Goal: Navigation & Orientation: Find specific page/section

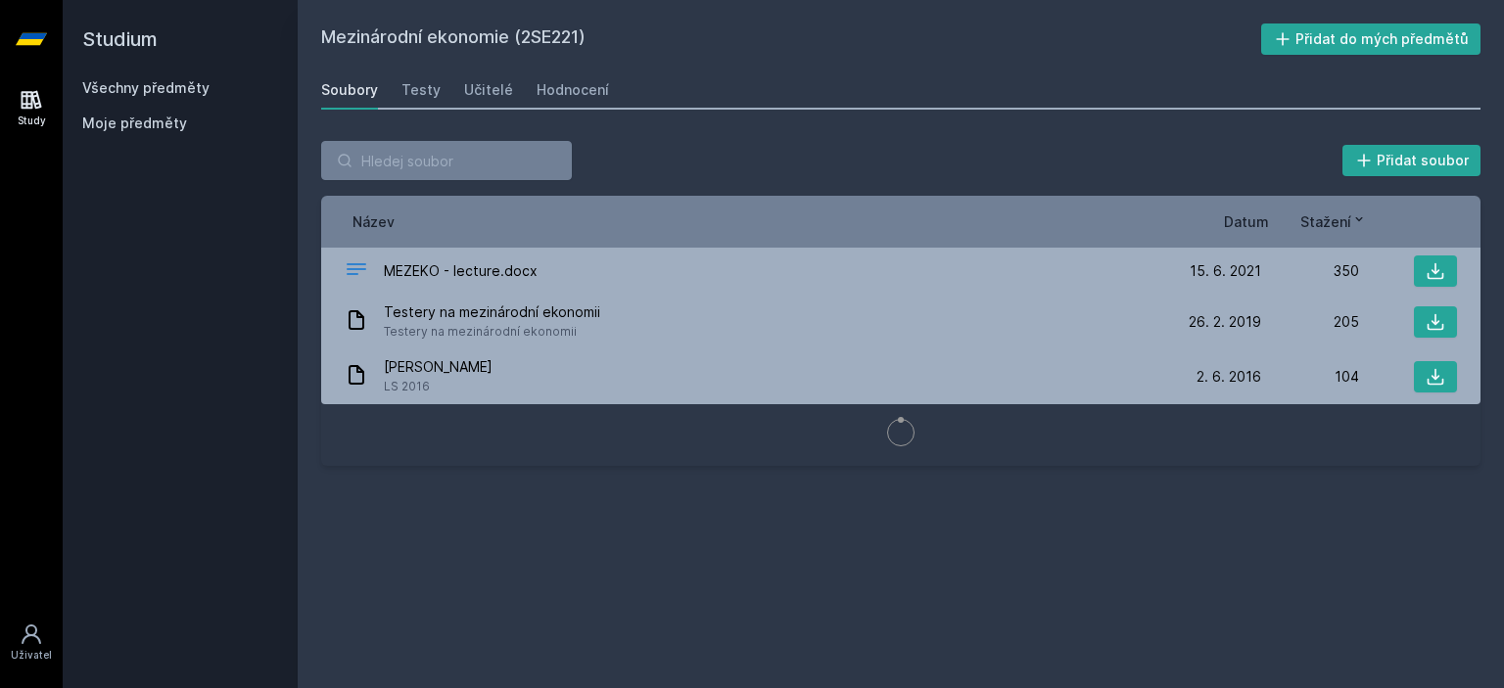
click at [176, 78] on div "Všechny předměty" at bounding box center [180, 88] width 196 height 20
click at [176, 86] on link "Všechny předměty" at bounding box center [145, 87] width 127 height 17
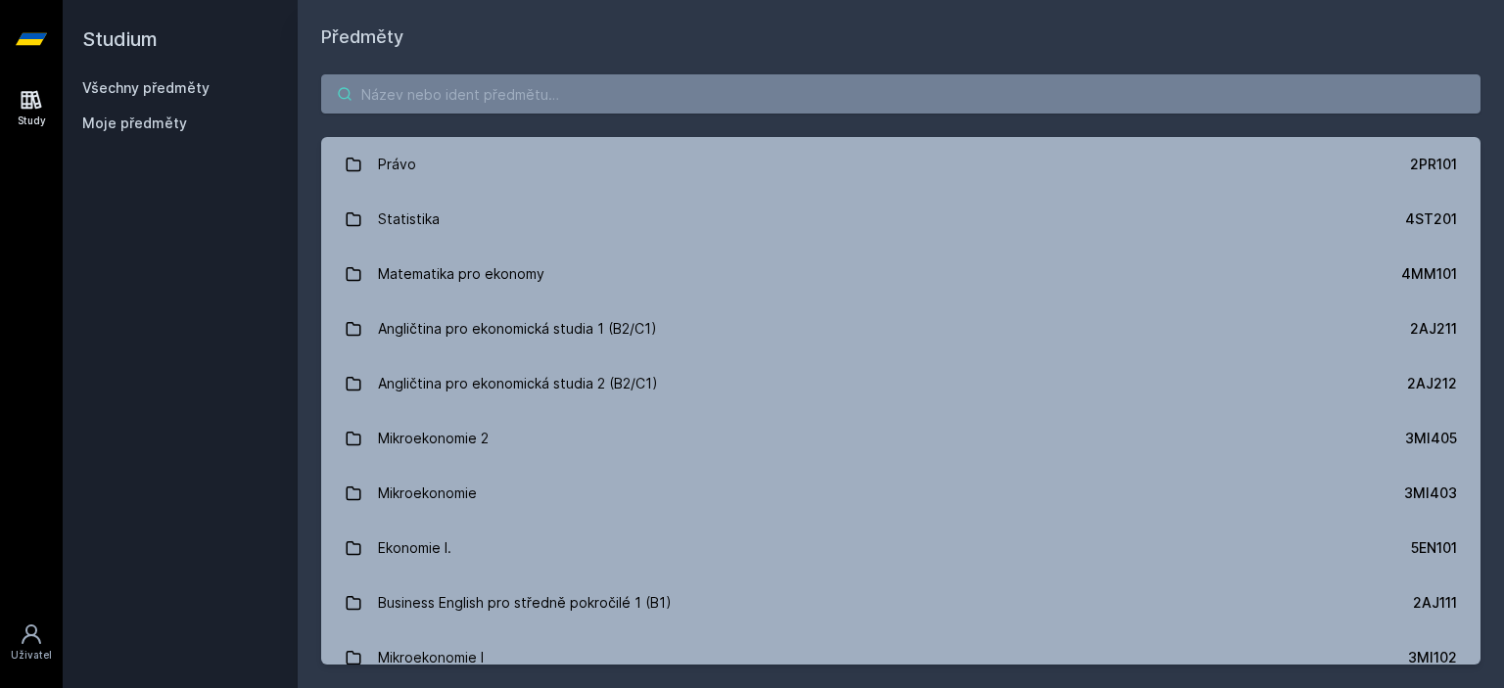
click at [491, 77] on input "search" at bounding box center [901, 93] width 1160 height 39
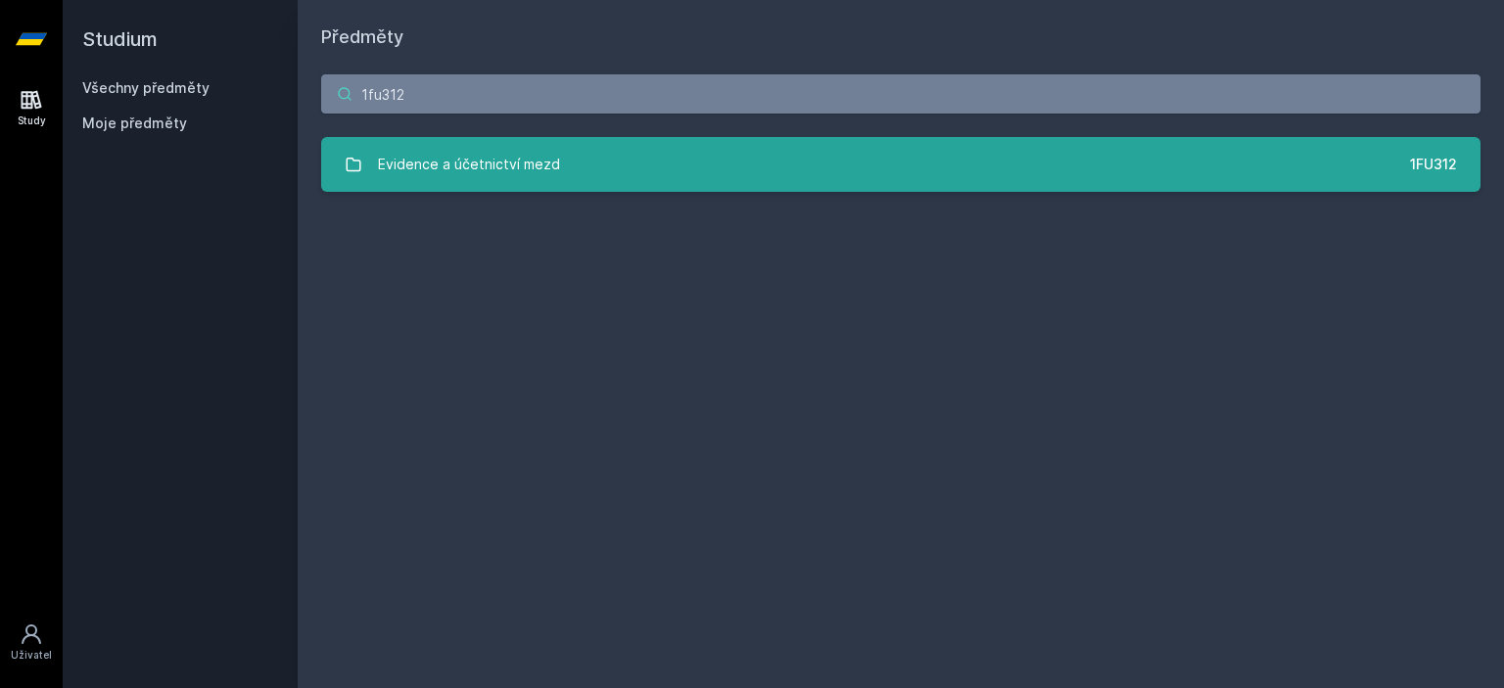
type input "1fu312"
click at [524, 173] on div "Evidence a účetnictví mezd" at bounding box center [469, 164] width 182 height 39
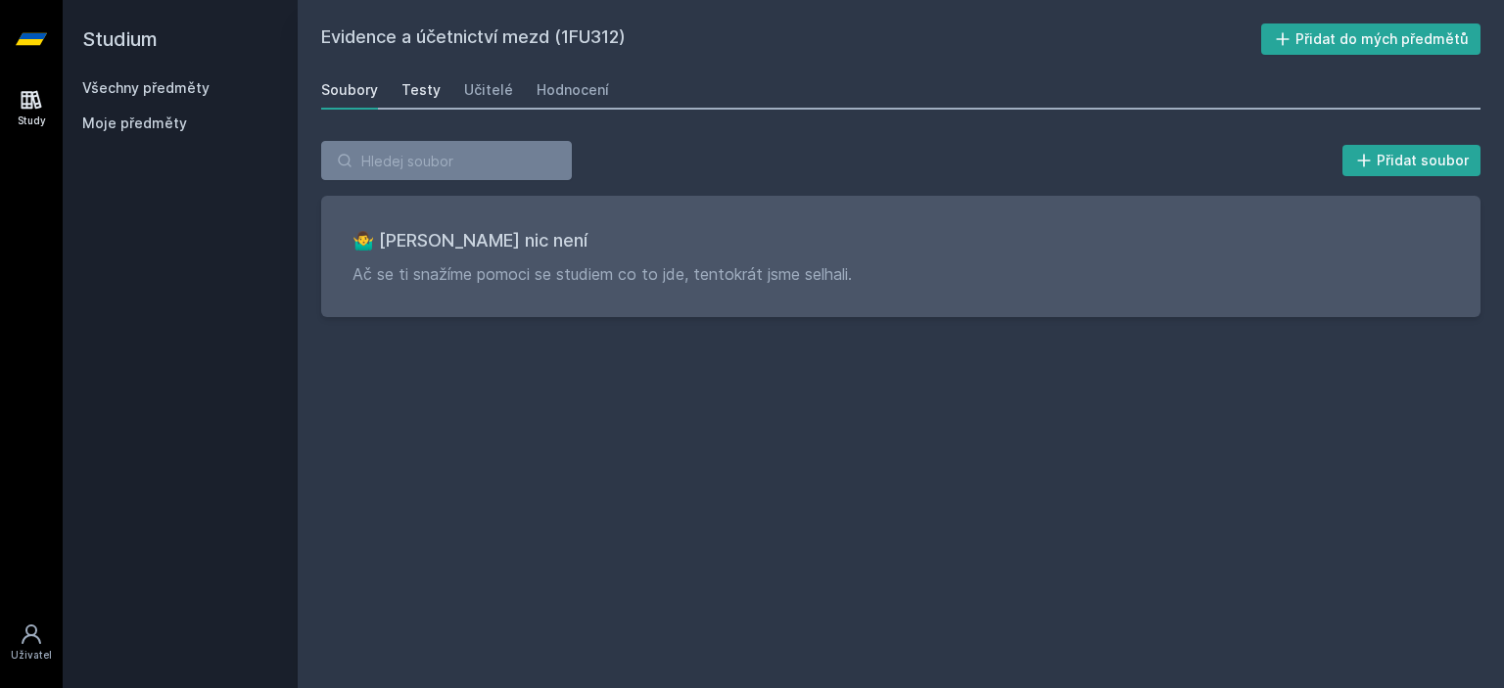
click at [428, 87] on div "Testy" at bounding box center [421, 90] width 39 height 20
click at [553, 85] on div "Hodnocení" at bounding box center [573, 90] width 72 height 20
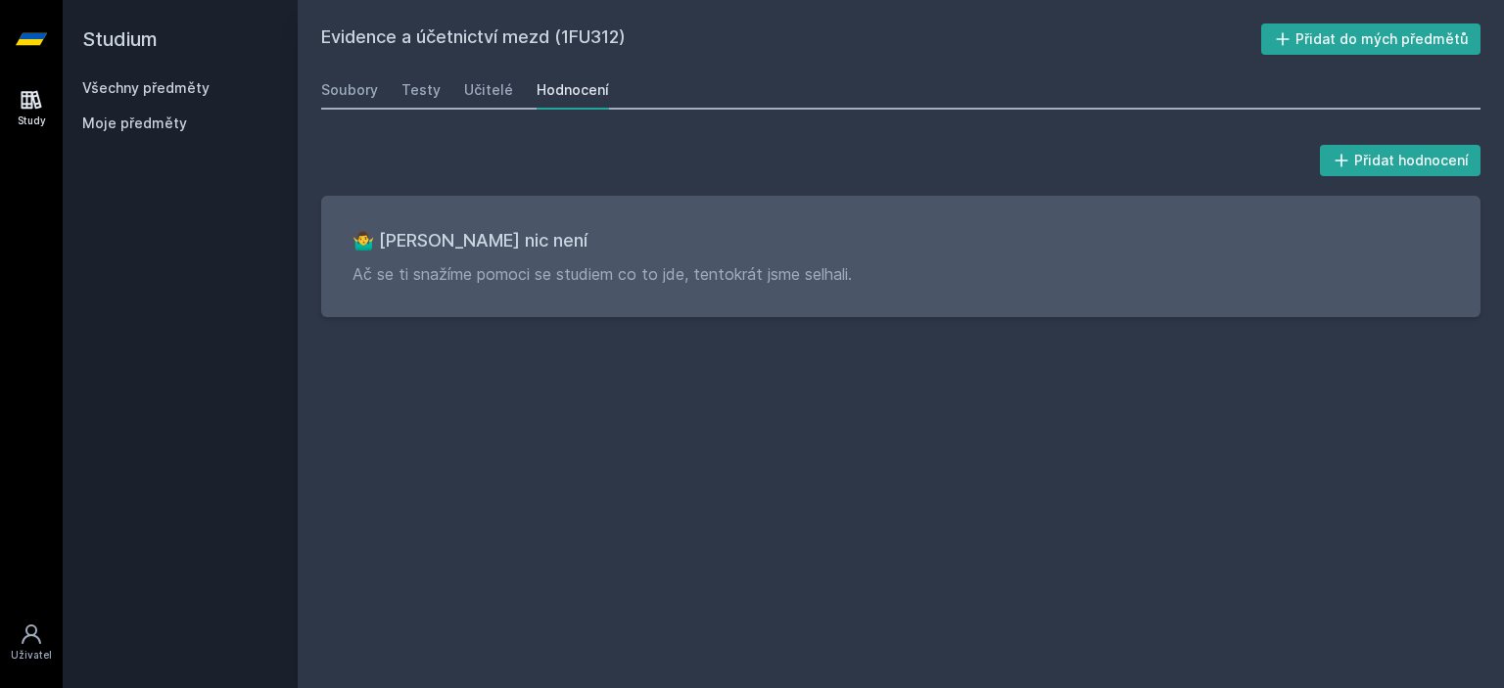
click at [129, 89] on link "Všechny předměty" at bounding box center [145, 87] width 127 height 17
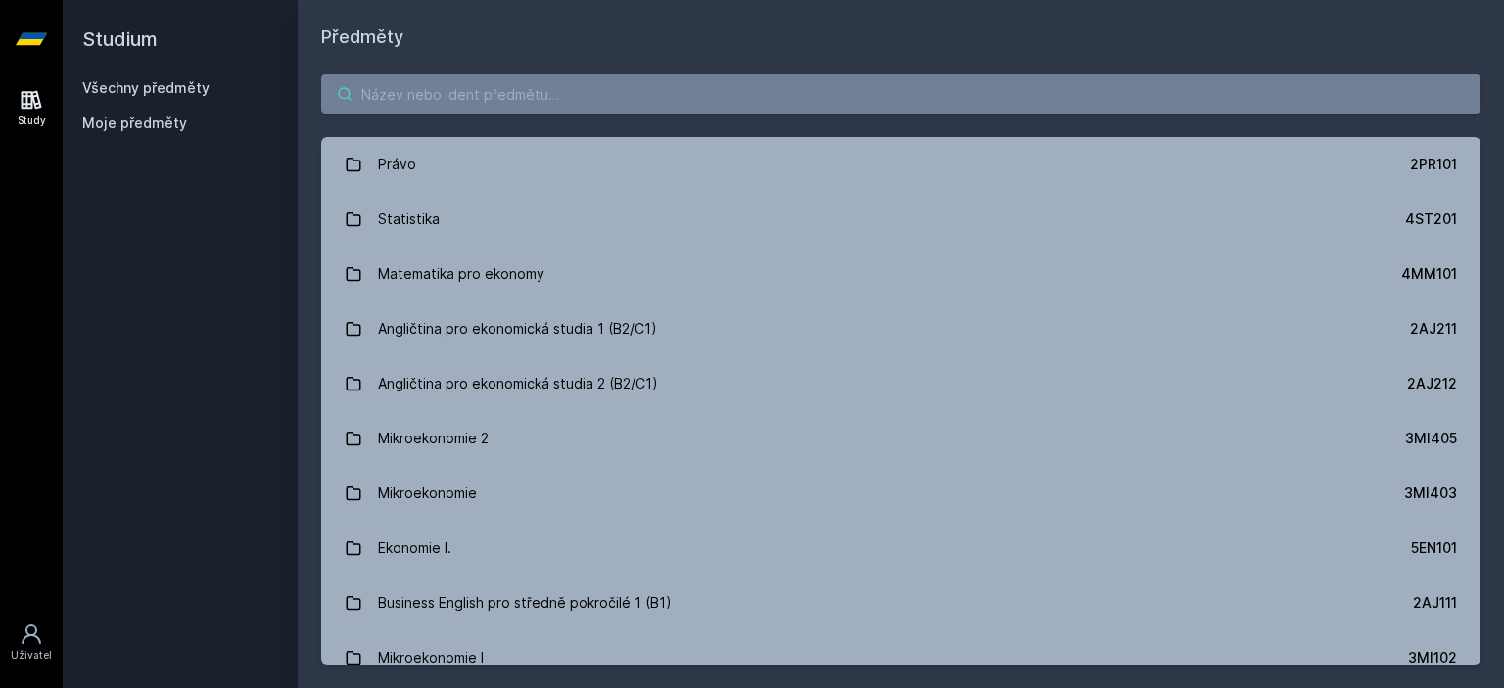
click at [471, 103] on input "search" at bounding box center [901, 93] width 1160 height 39
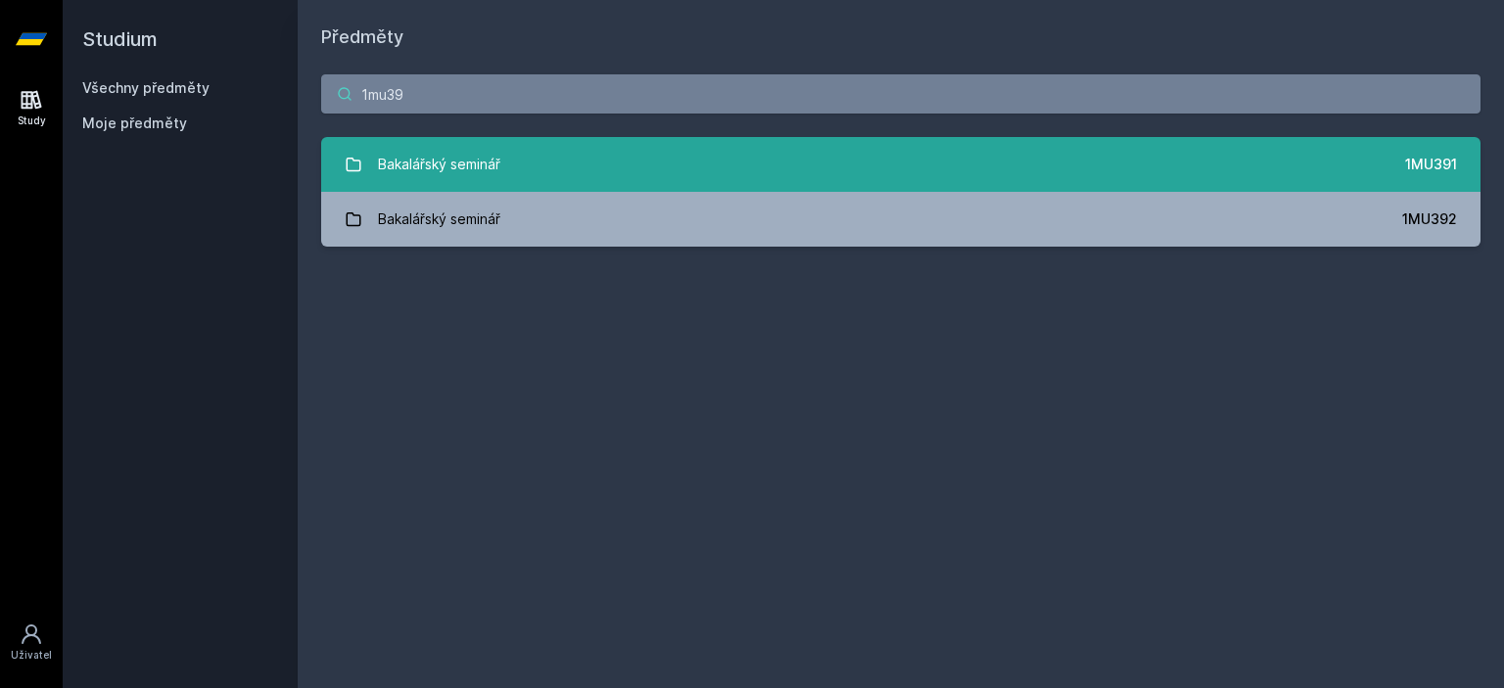
type input "1mu39"
click at [521, 185] on link "Bakalářský seminář 1MU391" at bounding box center [901, 164] width 1160 height 55
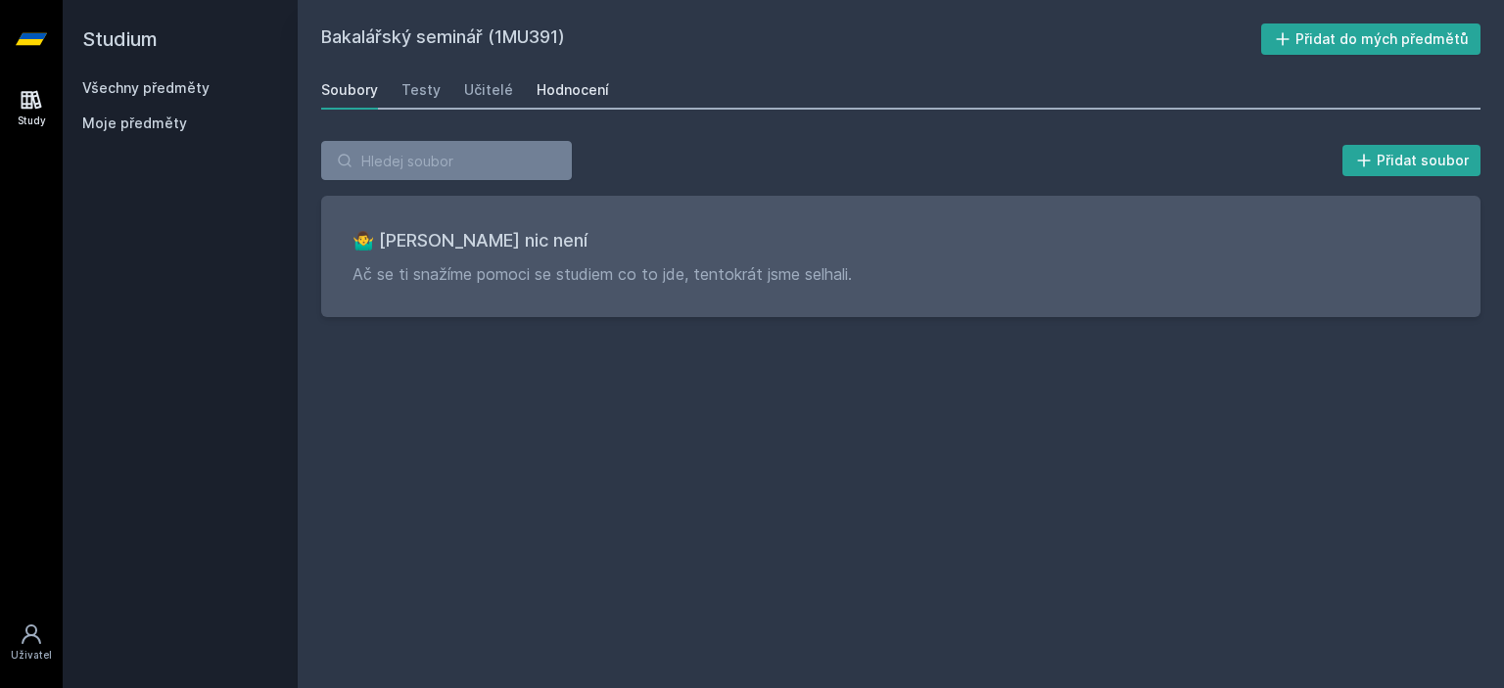
click at [549, 90] on div "Hodnocení" at bounding box center [573, 90] width 72 height 20
